Goal: Task Accomplishment & Management: Manage account settings

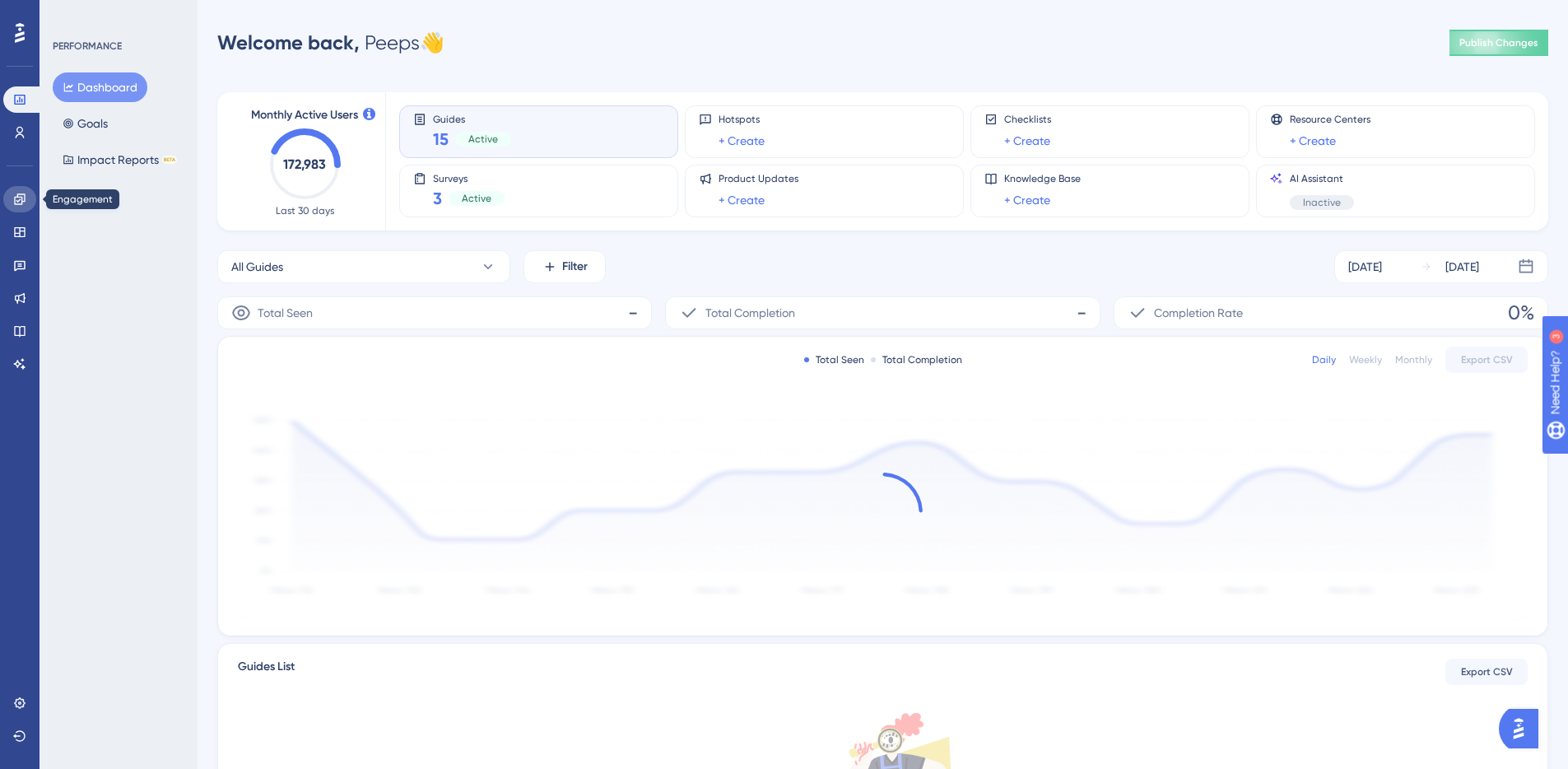
click at [25, 205] on icon at bounding box center [20, 199] width 14 height 14
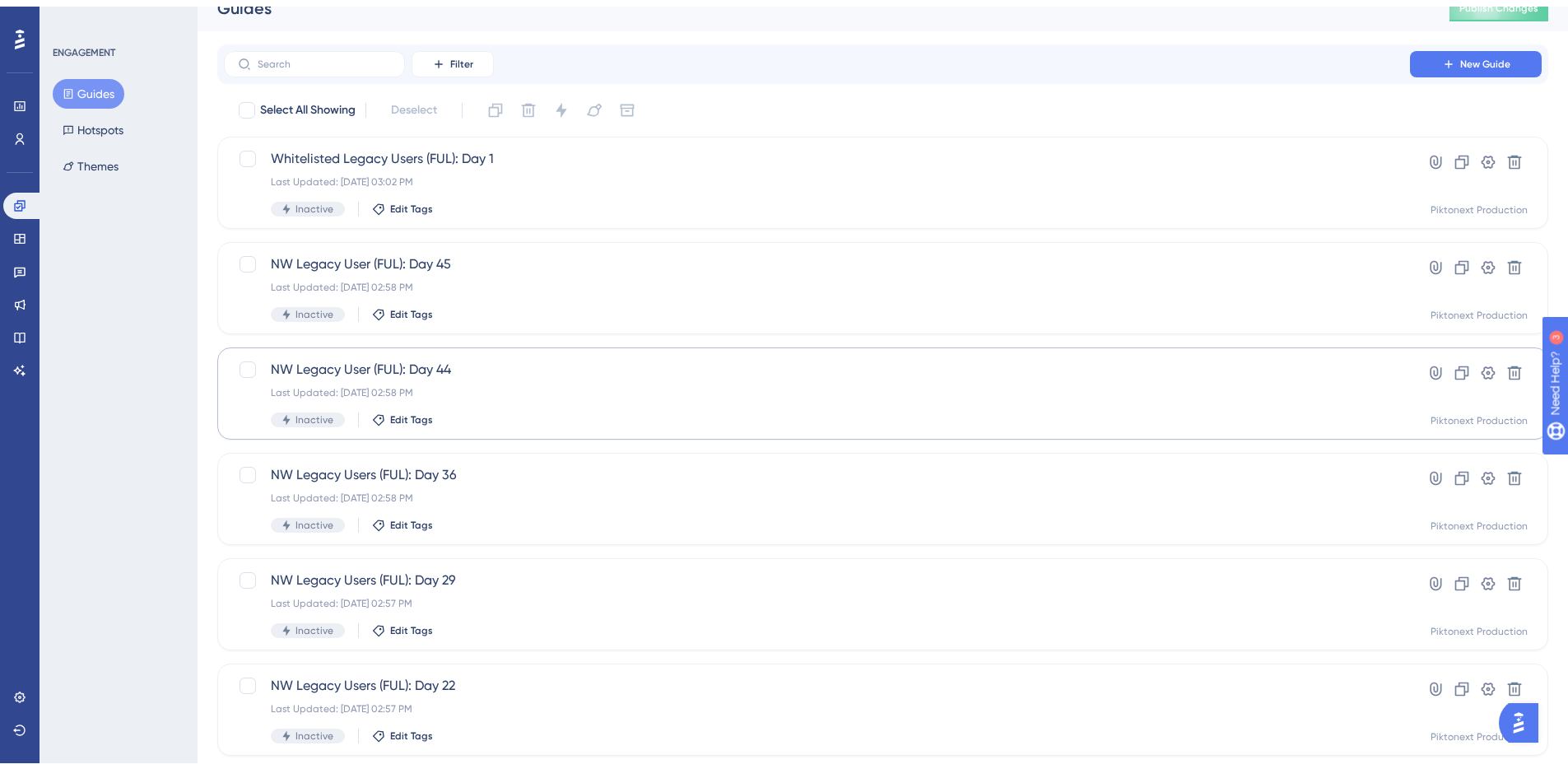
scroll to position [509, 0]
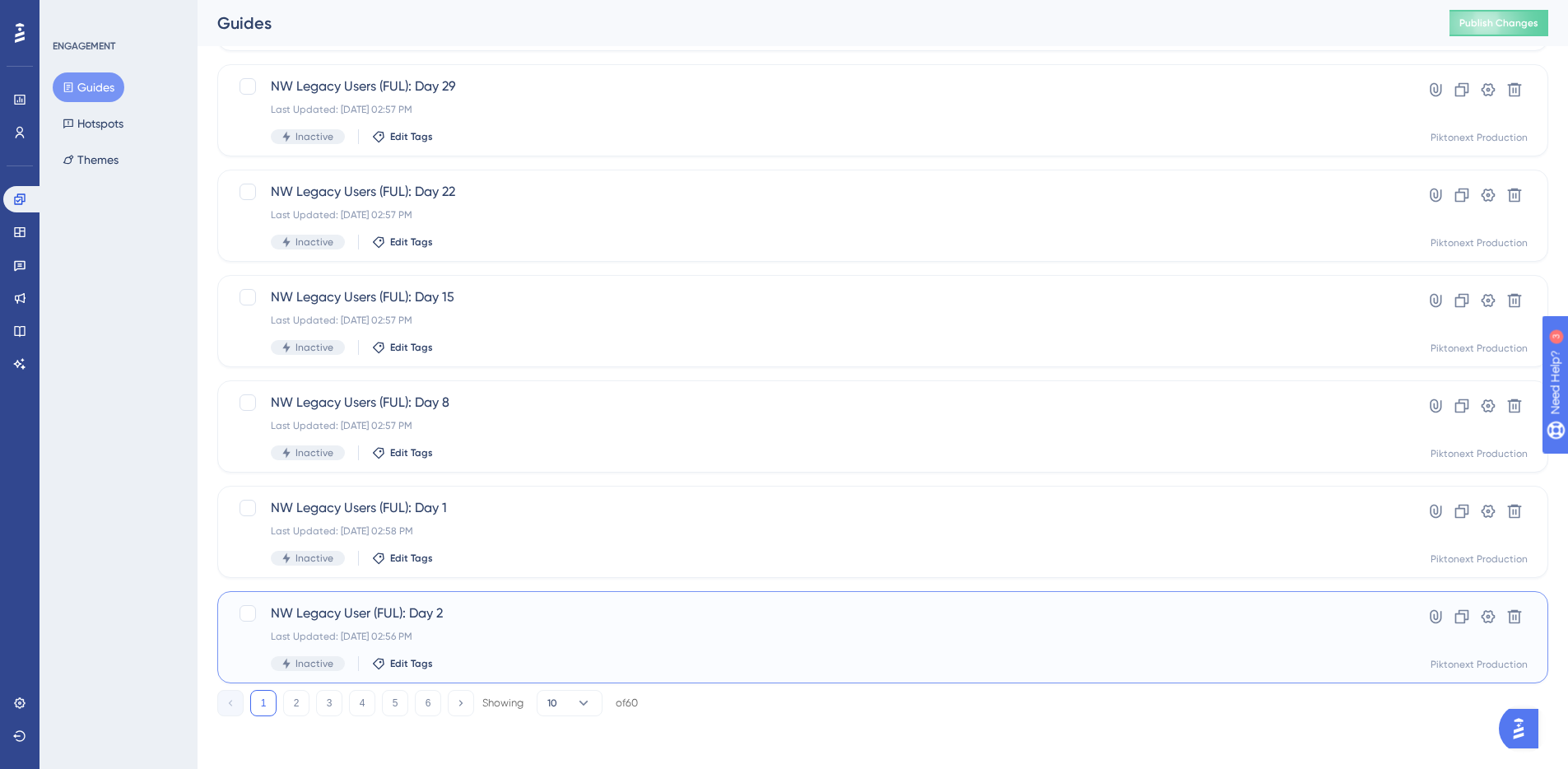
click at [631, 641] on div "Last Updated: Aug 21 2025, 02:56 PM" at bounding box center [817, 636] width 1092 height 14
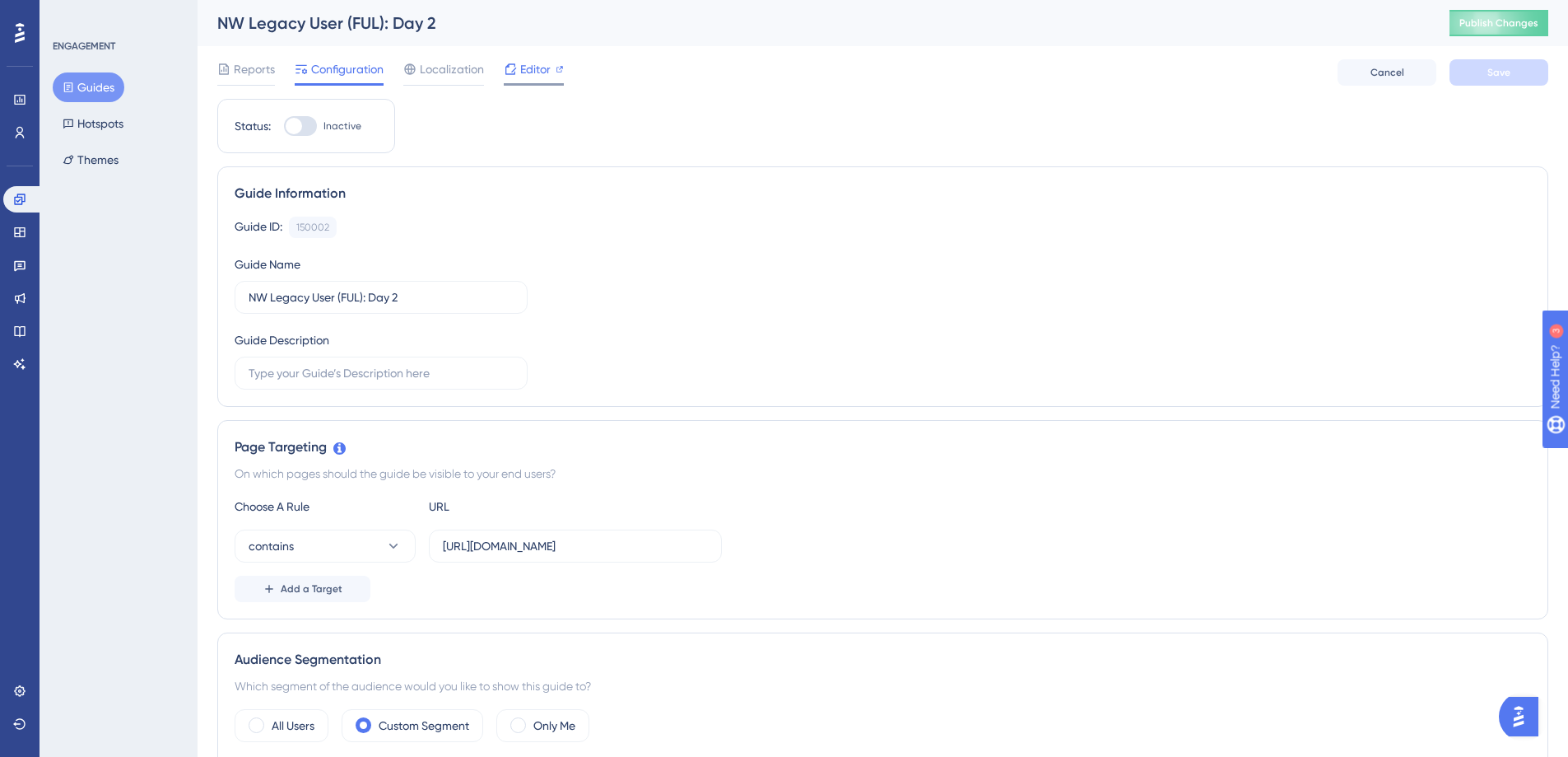
click at [542, 80] on div "Editor" at bounding box center [533, 72] width 60 height 26
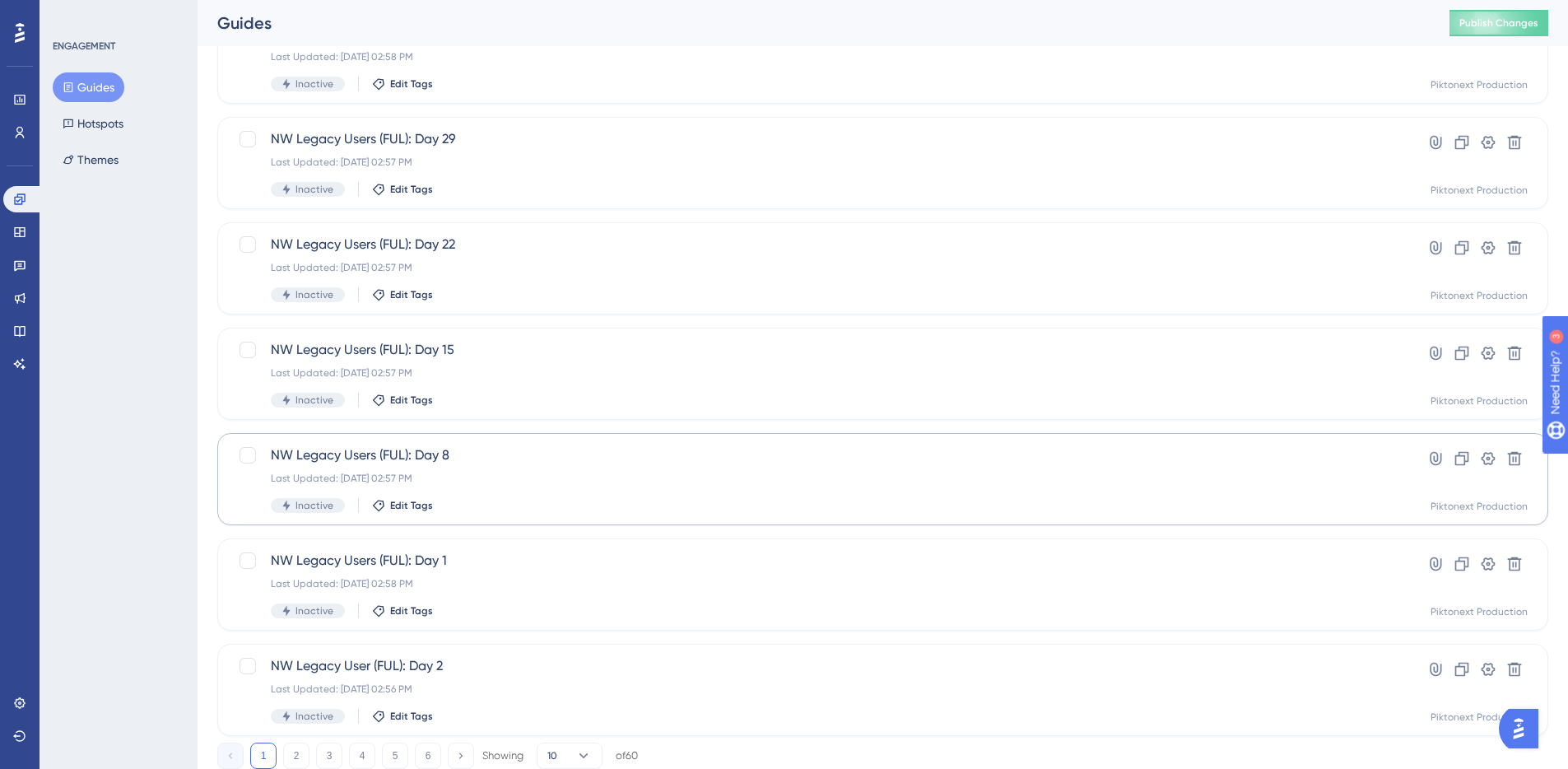
scroll to position [509, 0]
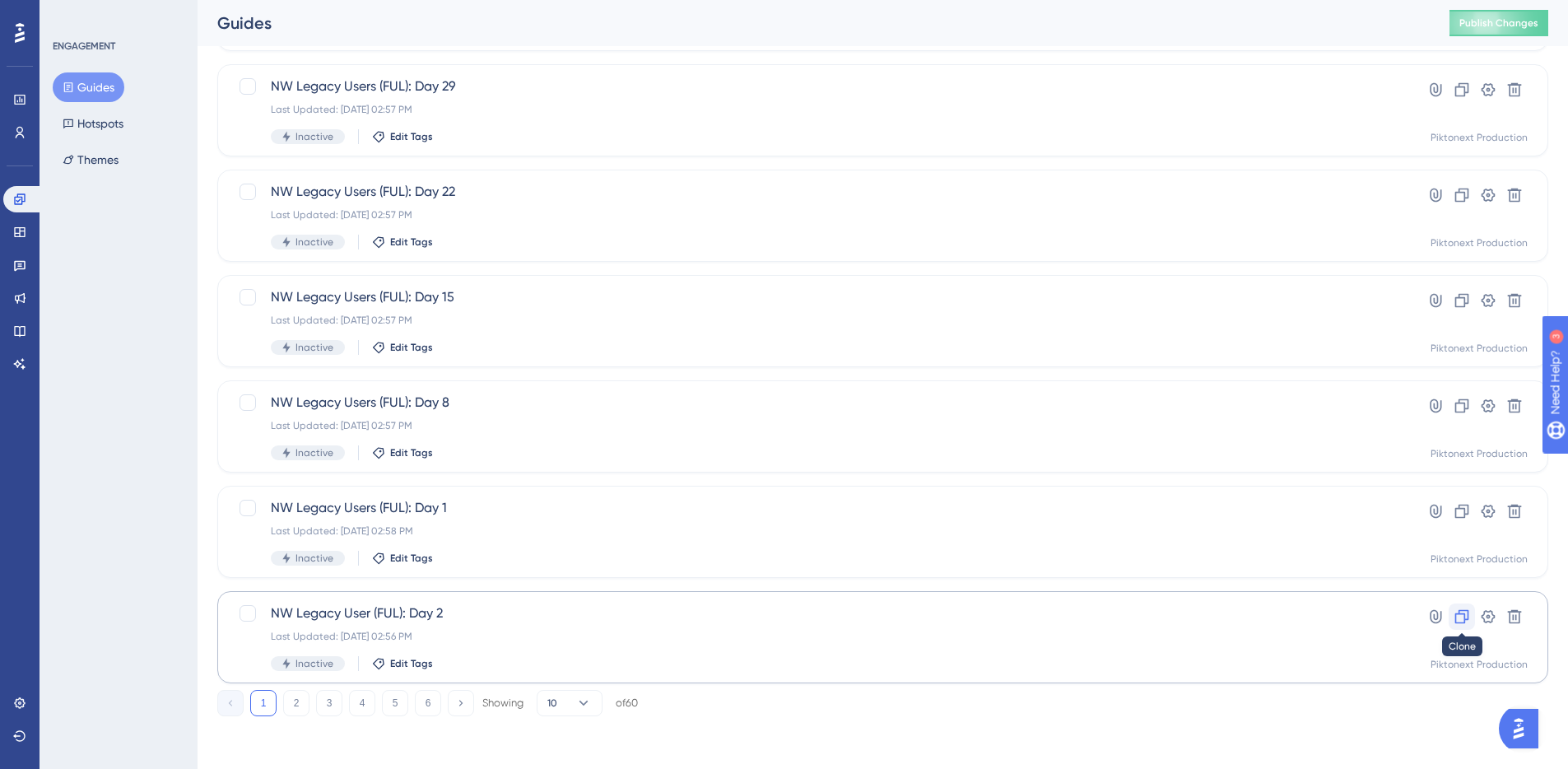
click at [1461, 617] on icon at bounding box center [1461, 616] width 16 height 16
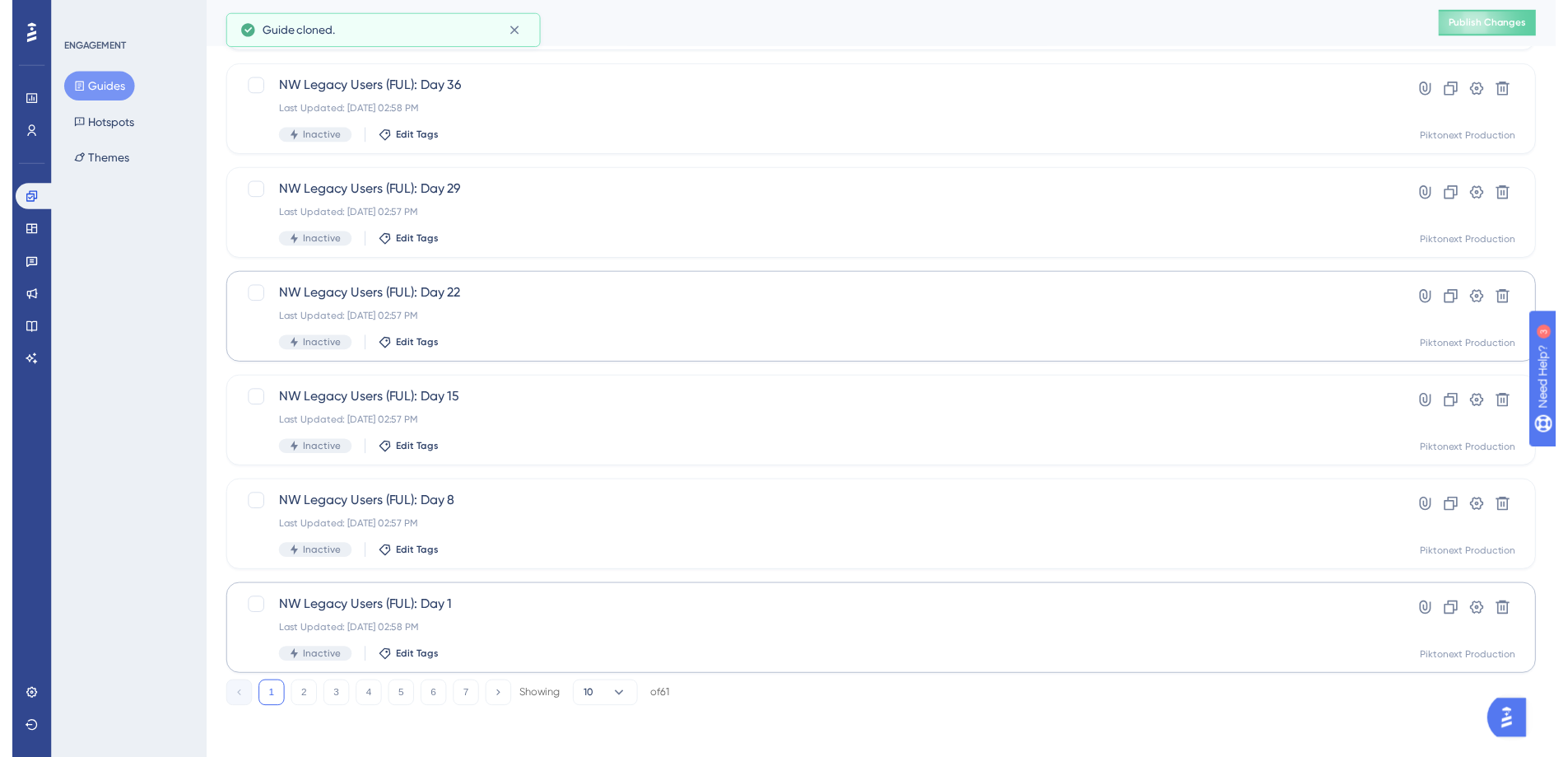
scroll to position [0, 0]
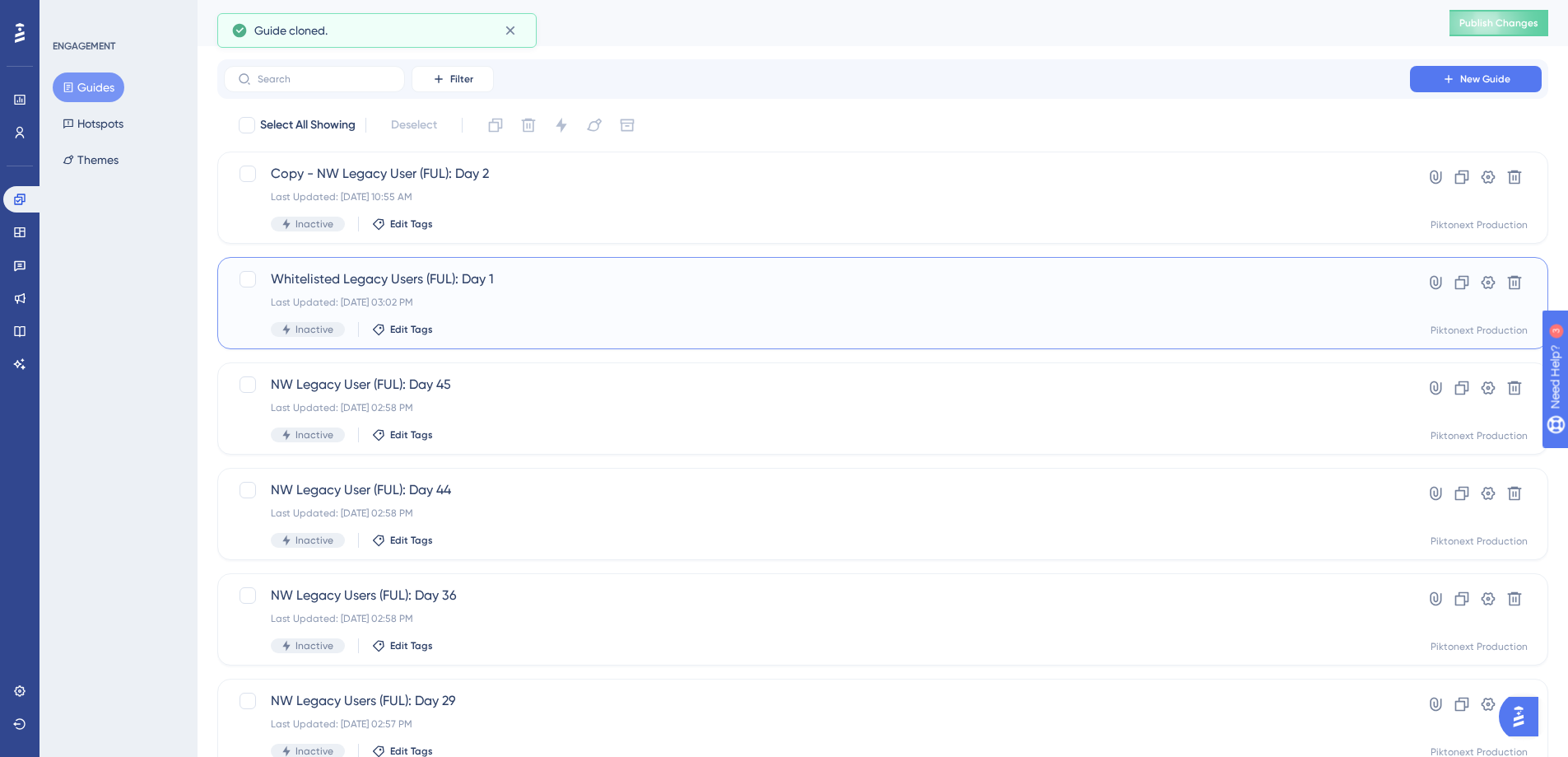
click at [546, 315] on div "Whitelisted Legacy Users (FUL): Day 1 Last Updated: Aug 21 2025, 03:02 PM Inact…" at bounding box center [817, 303] width 1092 height 68
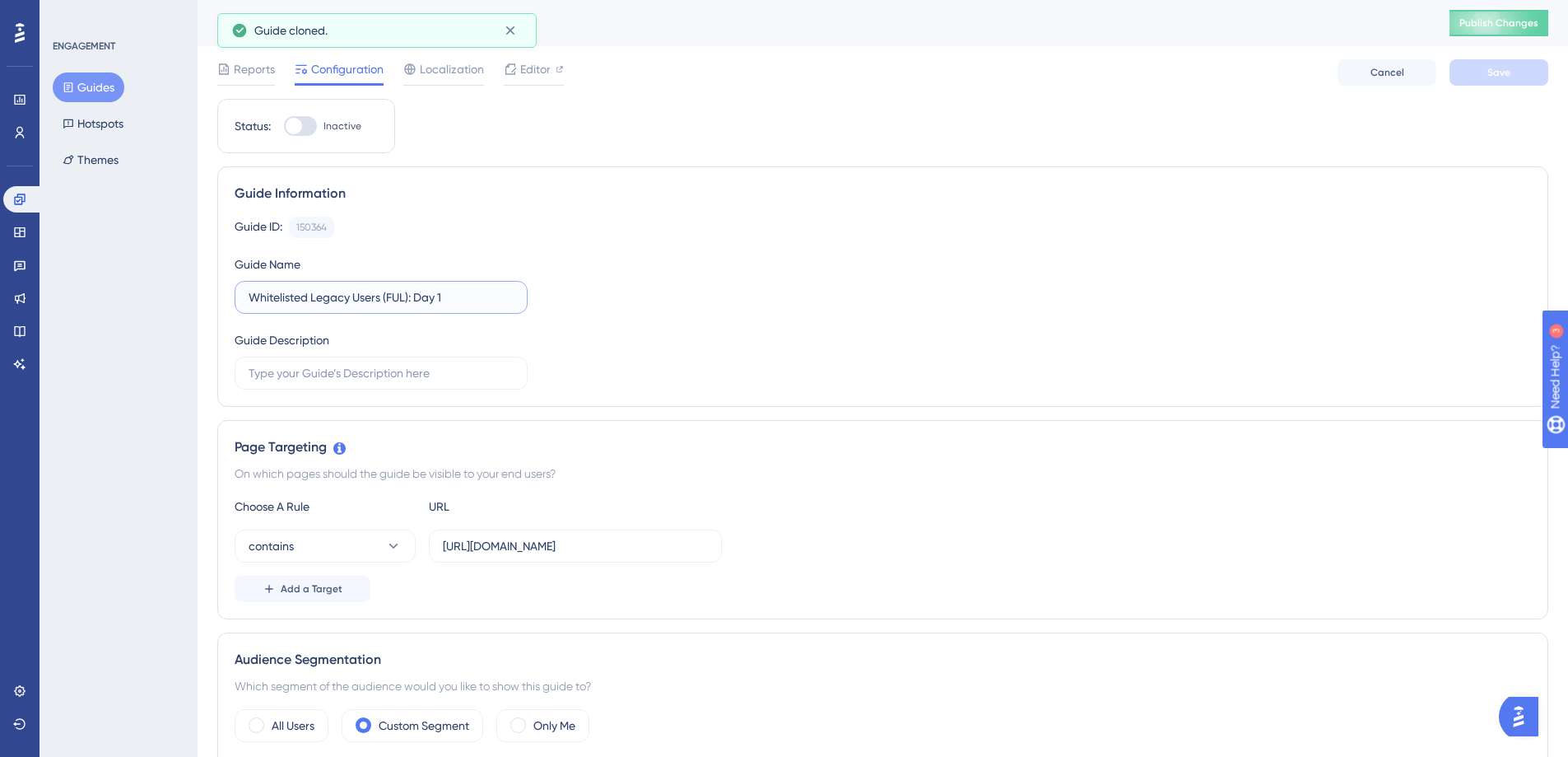
click at [350, 290] on input "Whitelisted Legacy Users (FUL): Day 1" at bounding box center [381, 297] width 265 height 18
click at [91, 85] on button "Guides" at bounding box center [88, 87] width 72 height 30
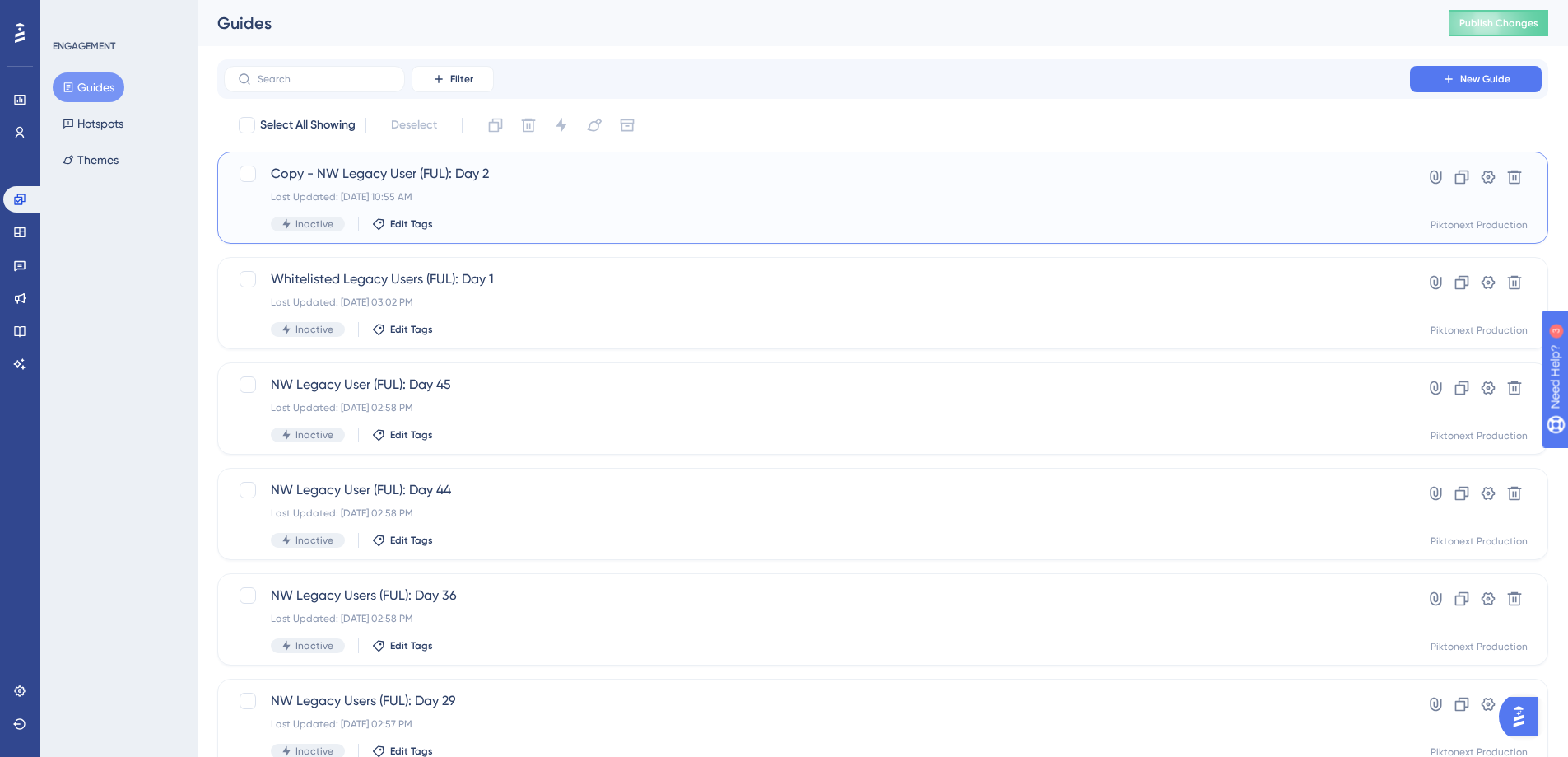
click at [394, 175] on span "Copy - NW Legacy User (FUL): Day 2" at bounding box center [817, 173] width 1092 height 19
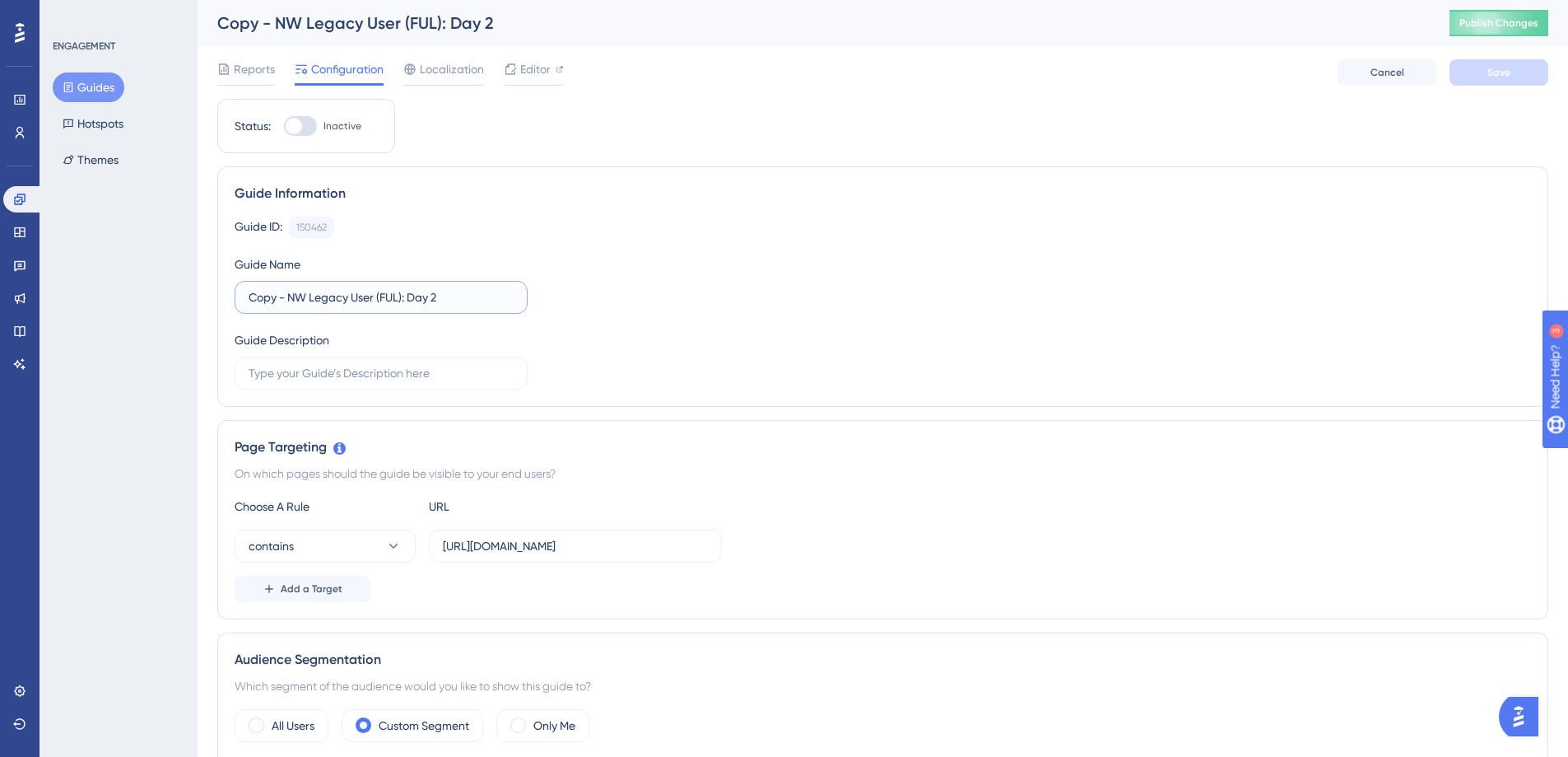
click at [352, 296] on input "Copy - NW Legacy User (FUL): Day 2" at bounding box center [381, 297] width 265 height 18
paste input "Whitelisted Legacy Users (FUL): Day 1"
type input "Whitelisted Legacy Users (FUL): Day 2"
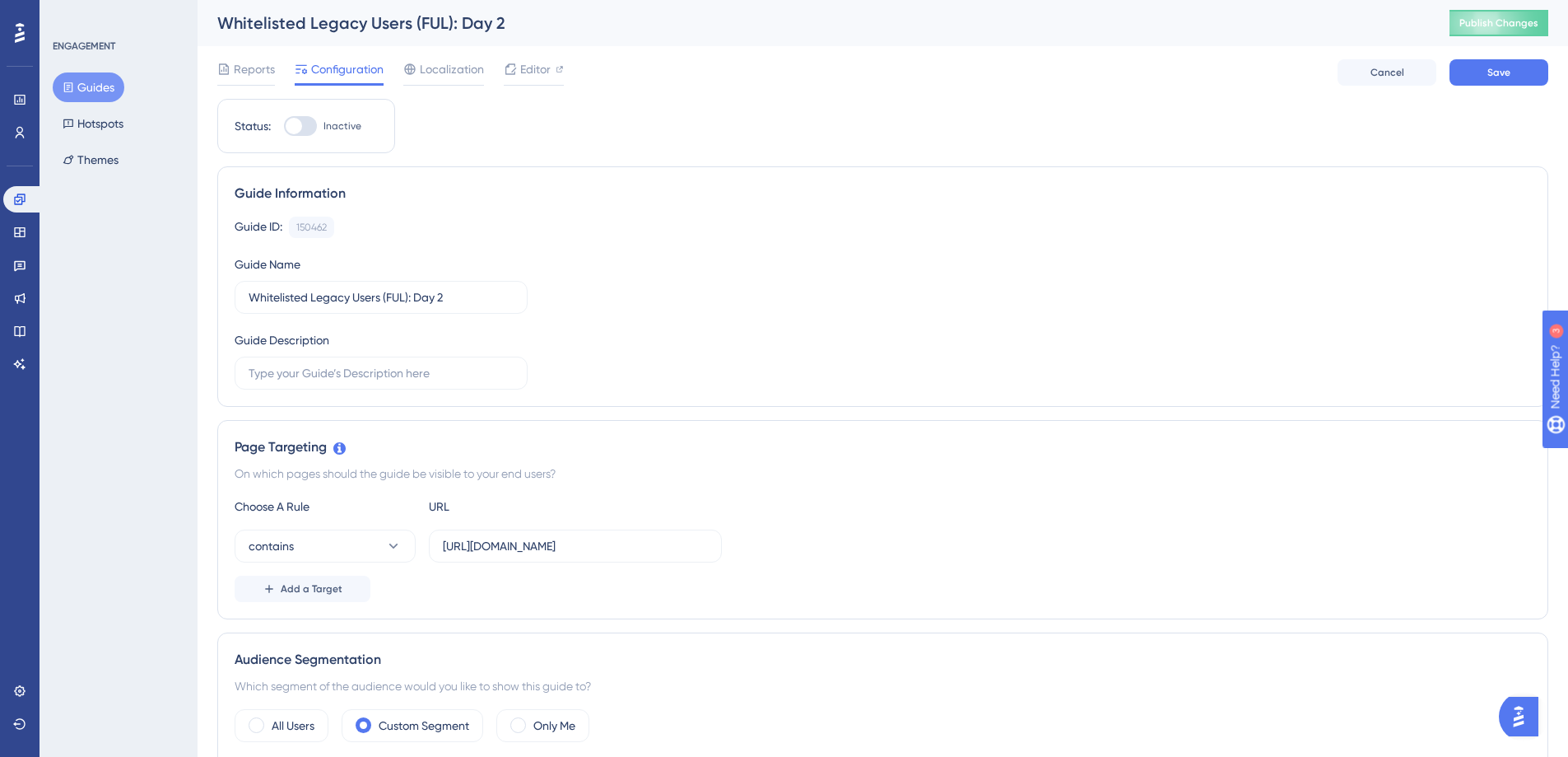
click at [719, 286] on div "Guide ID: 150462 Copy Guide Name Whitelisted Legacy Users (FUL): Day 2 Guide De…" at bounding box center [883, 303] width 1297 height 173
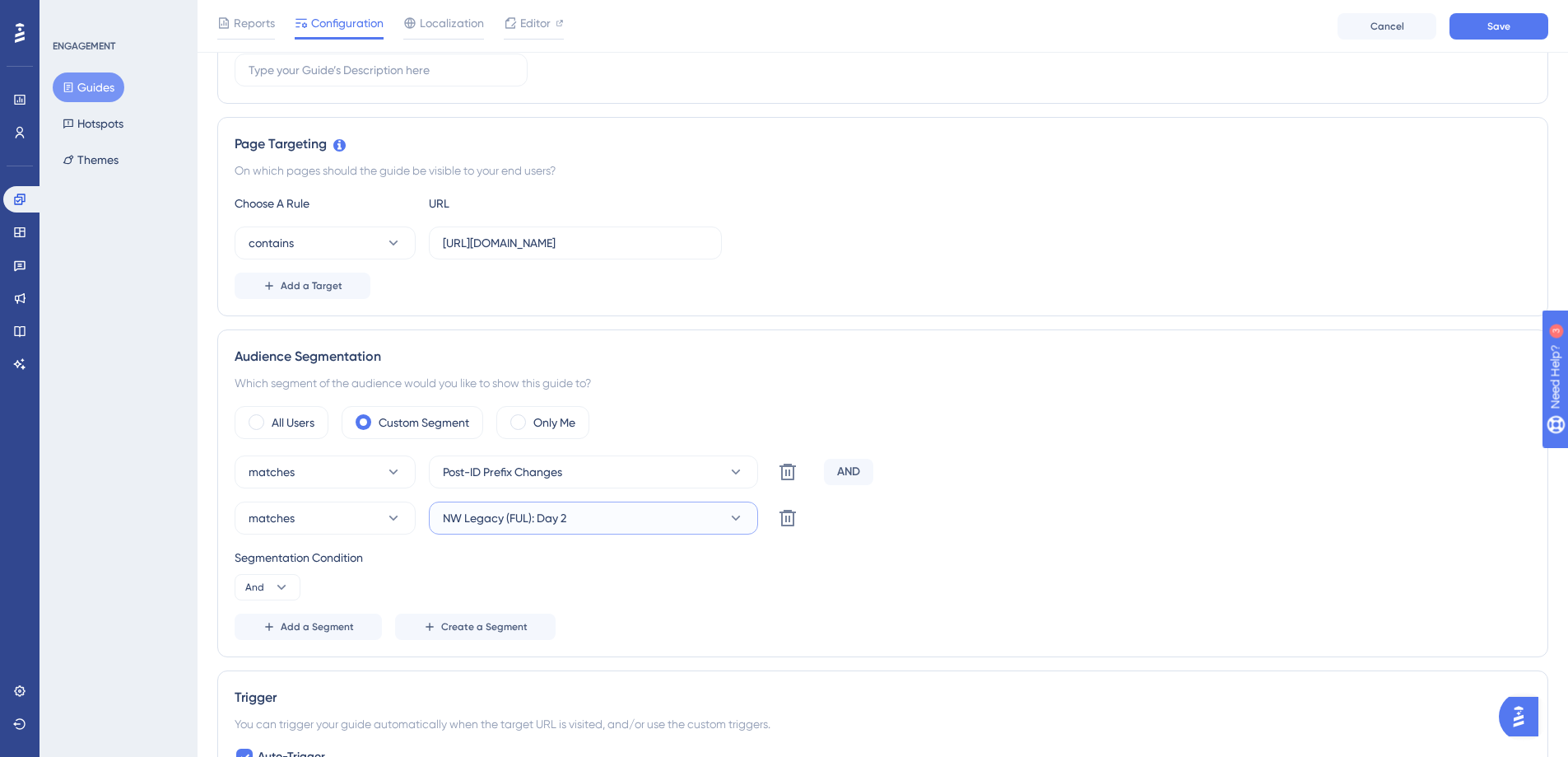
click at [666, 518] on button "NW Legacy (FUL): Day 2" at bounding box center [593, 518] width 330 height 33
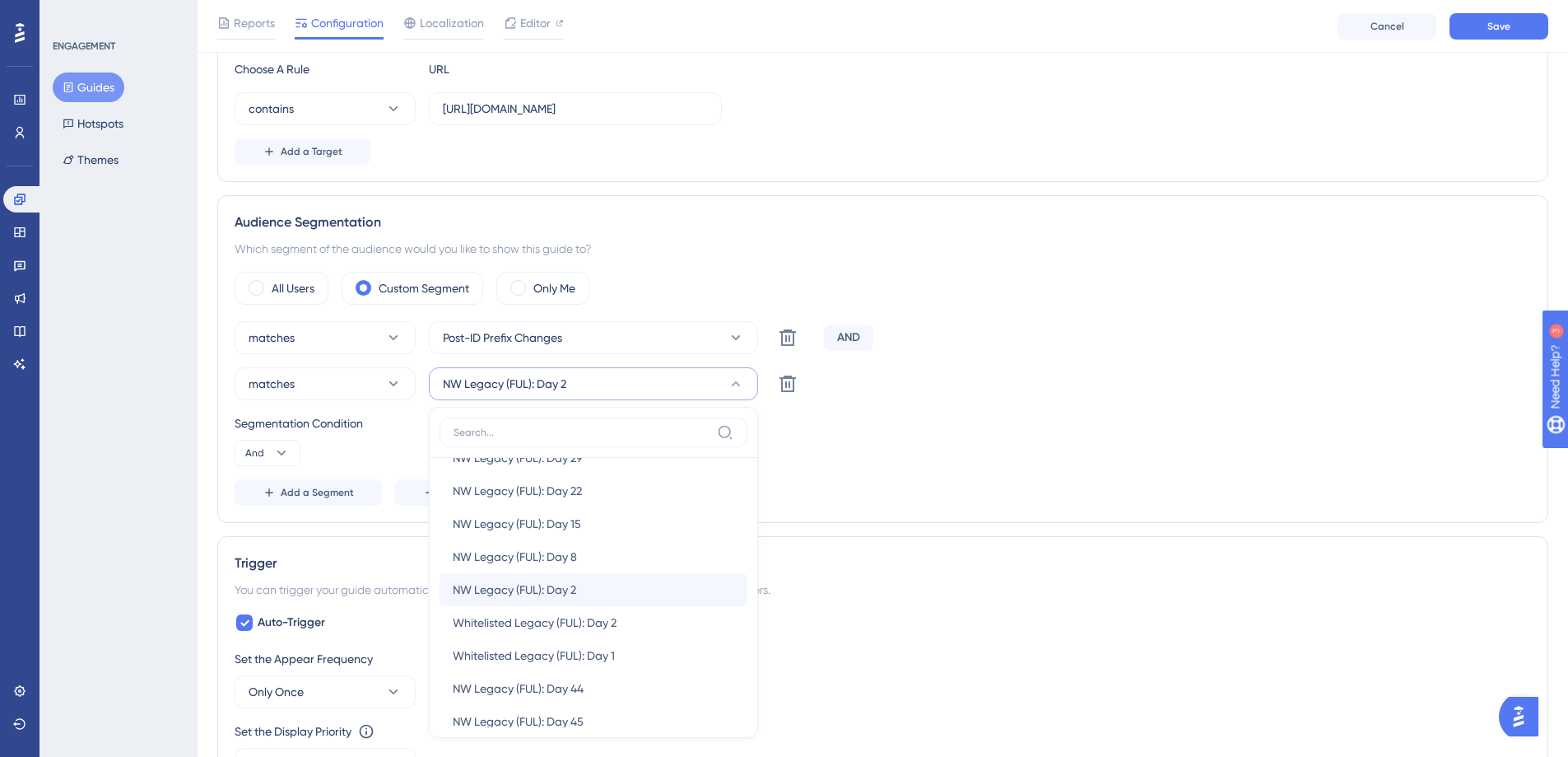
scroll to position [169, 0]
click at [614, 610] on span "Whitelisted Legacy (FUL): Day 2" at bounding box center [535, 612] width 164 height 19
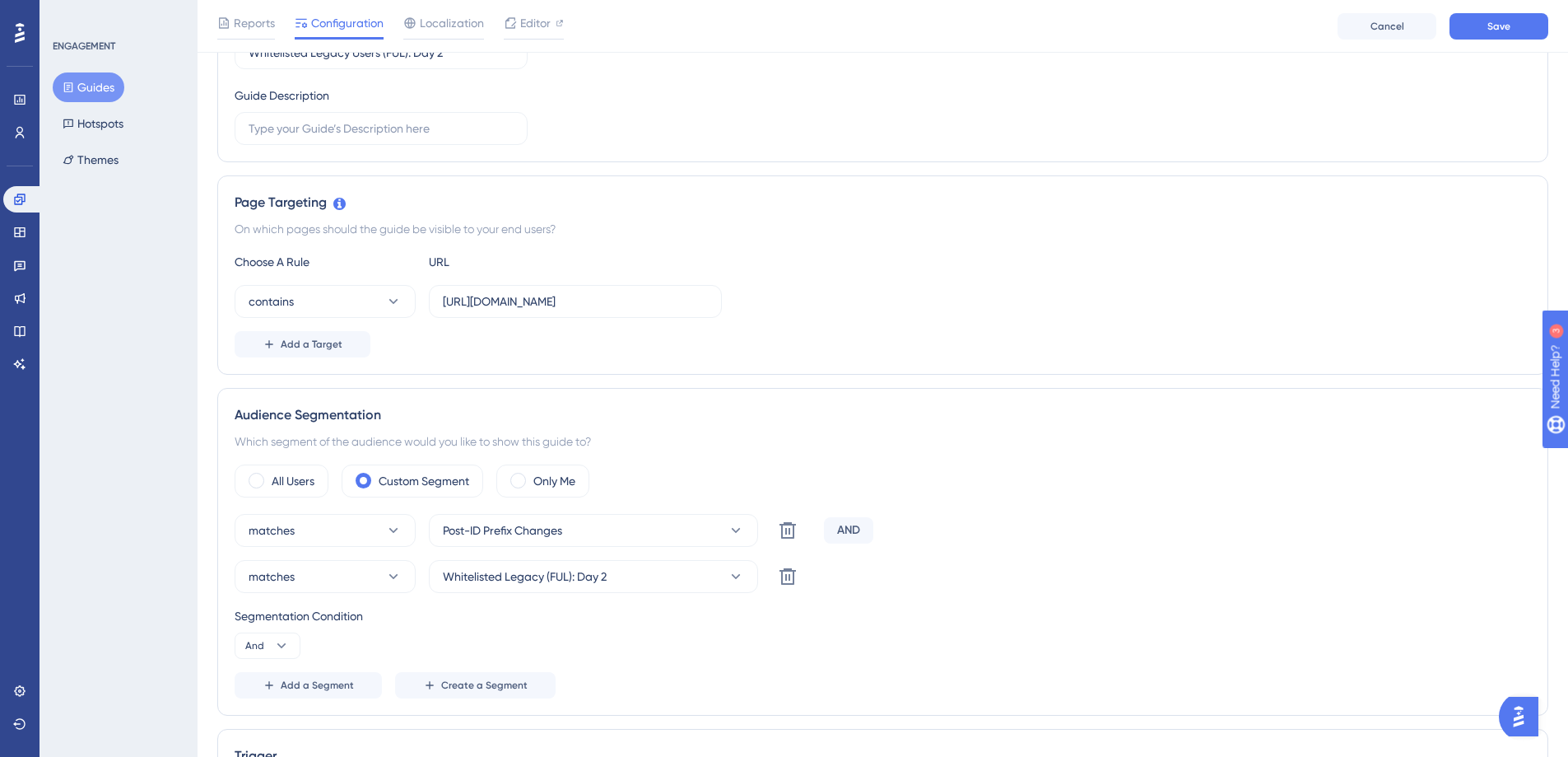
scroll to position [0, 0]
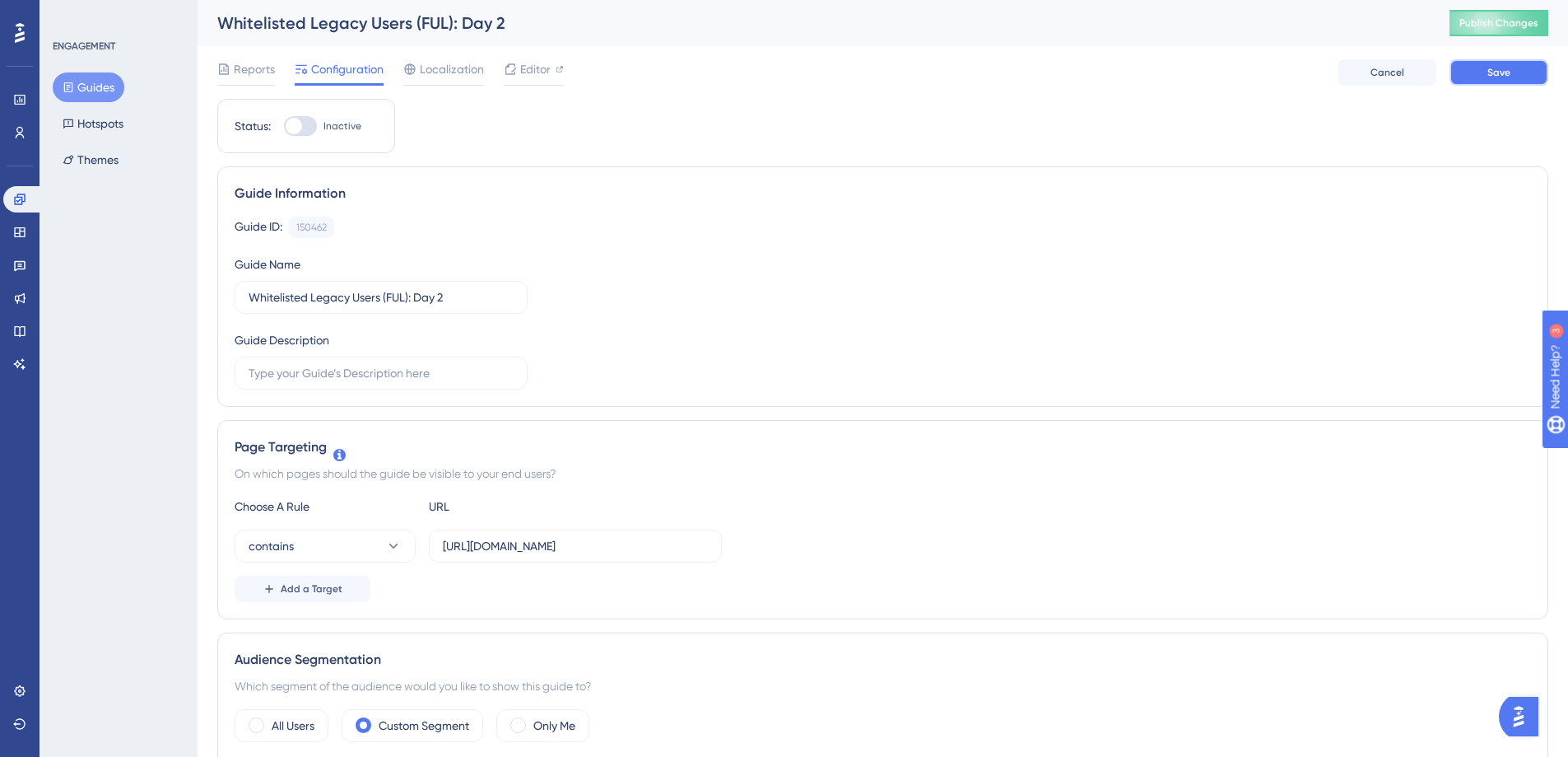
click at [1524, 66] on button "Save" at bounding box center [1499, 72] width 99 height 26
click at [547, 72] on span "Editor" at bounding box center [535, 69] width 30 height 19
